Goal: Browse casually

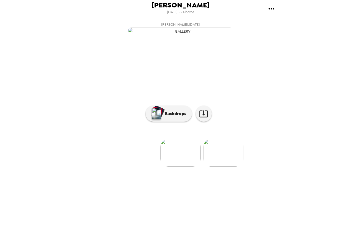
click at [181, 166] on img at bounding box center [181, 153] width 40 height 28
click at [225, 166] on img at bounding box center [223, 153] width 40 height 28
click at [165, 117] on p "Backdrops" at bounding box center [174, 113] width 24 height 6
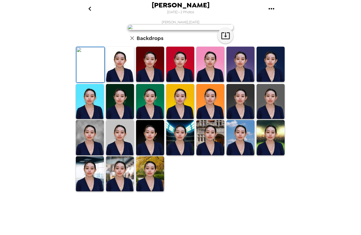
scroll to position [83, 0]
click at [215, 155] on img at bounding box center [211, 137] width 28 height 35
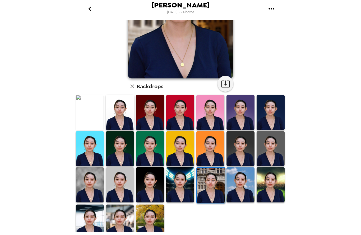
scroll to position [78, 0]
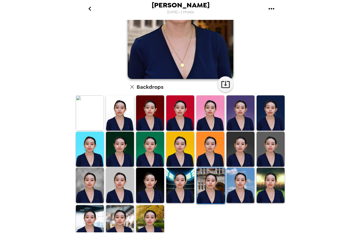
click at [182, 189] on img at bounding box center [180, 184] width 28 height 35
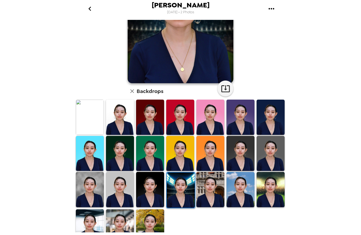
scroll to position [73, 0]
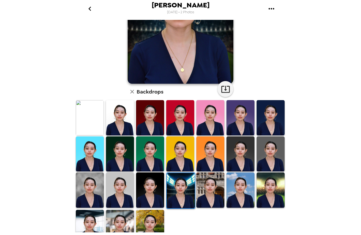
click at [271, 192] on img at bounding box center [271, 189] width 28 height 35
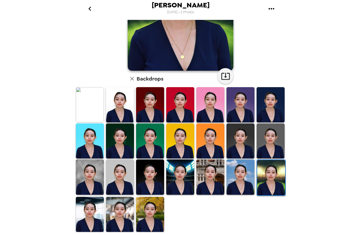
scroll to position [87, 0]
click at [143, 216] on img at bounding box center [150, 214] width 28 height 35
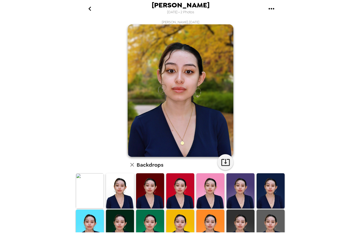
scroll to position [0, 0]
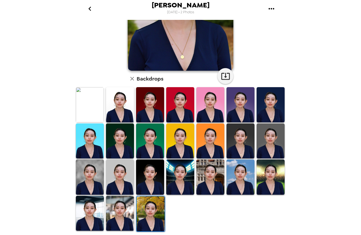
click at [92, 209] on img at bounding box center [90, 213] width 28 height 35
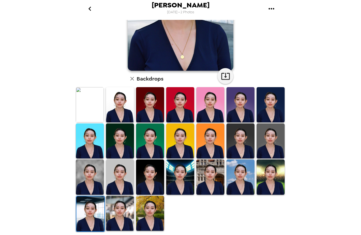
click at [121, 215] on img at bounding box center [120, 213] width 28 height 35
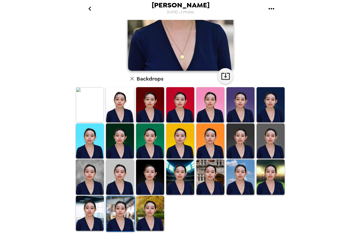
scroll to position [87, 0]
click at [120, 174] on img at bounding box center [120, 176] width 28 height 35
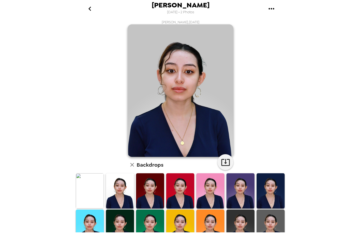
scroll to position [0, 0]
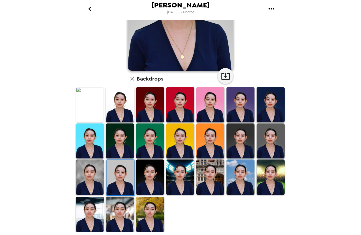
click at [90, 180] on img at bounding box center [90, 176] width 28 height 35
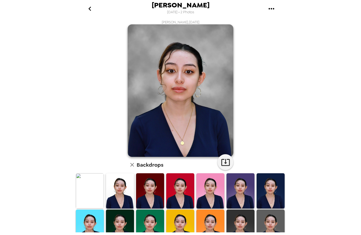
click at [226, 159] on icon "button" at bounding box center [225, 161] width 9 height 9
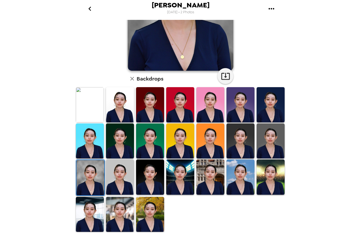
scroll to position [87, 0]
click at [274, 182] on img at bounding box center [271, 176] width 28 height 35
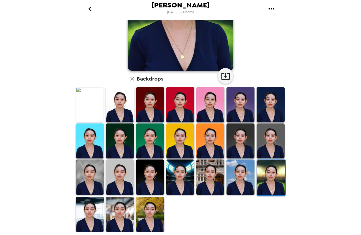
click at [119, 214] on img at bounding box center [120, 214] width 28 height 35
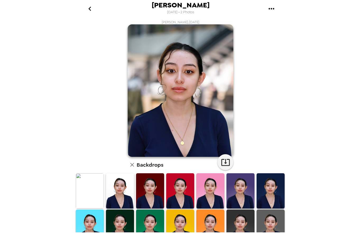
scroll to position [0, 0]
click at [224, 163] on icon "button" at bounding box center [225, 161] width 9 height 9
click at [91, 9] on icon "go back" at bounding box center [90, 8] width 8 height 8
